Goal: Navigation & Orientation: Find specific page/section

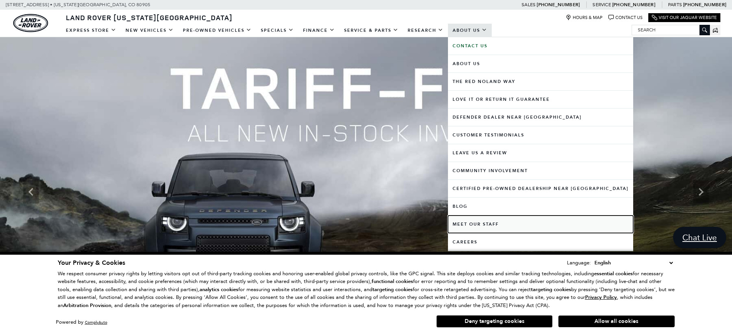
click at [503, 227] on link "Meet Our Staff" at bounding box center [540, 223] width 185 height 17
